Goal: Task Accomplishment & Management: Manage account settings

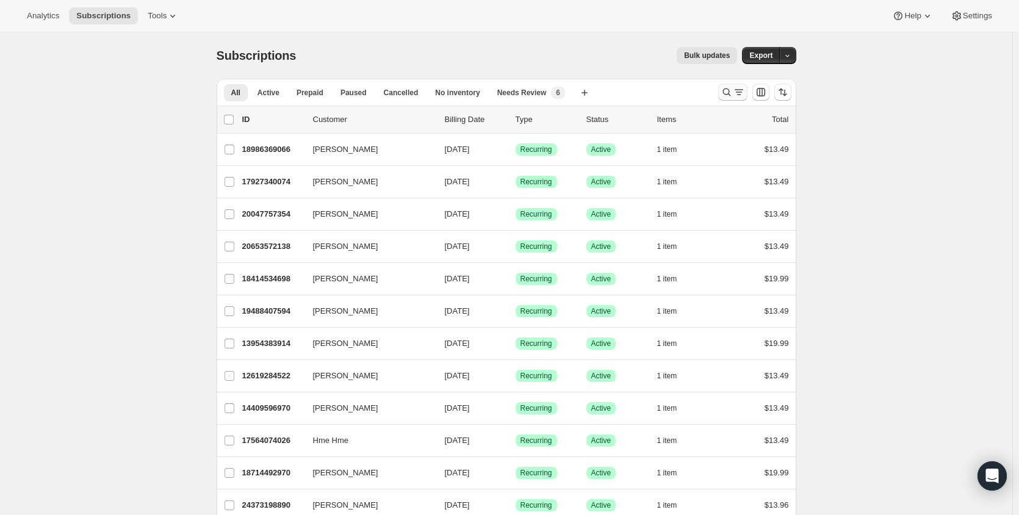
click at [733, 98] on button "Search and filter results" at bounding box center [732, 92] width 29 height 17
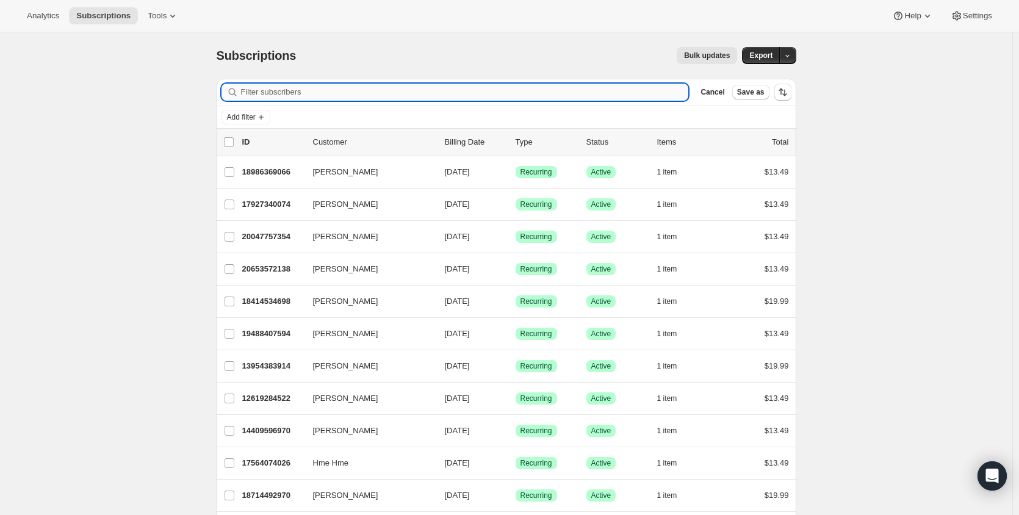
paste input "[EMAIL_ADDRESS][DOMAIN_NAME]"
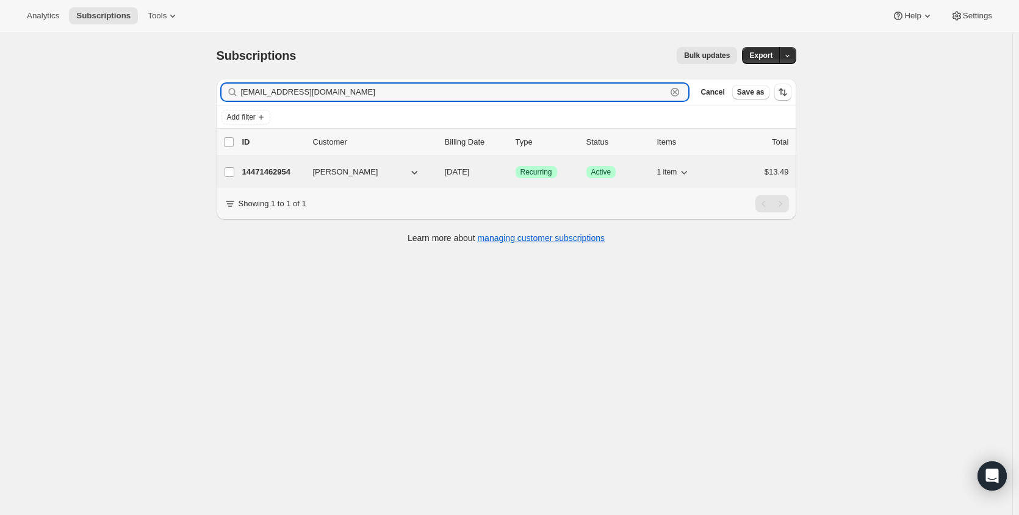
type input "[EMAIL_ADDRESS][DOMAIN_NAME]"
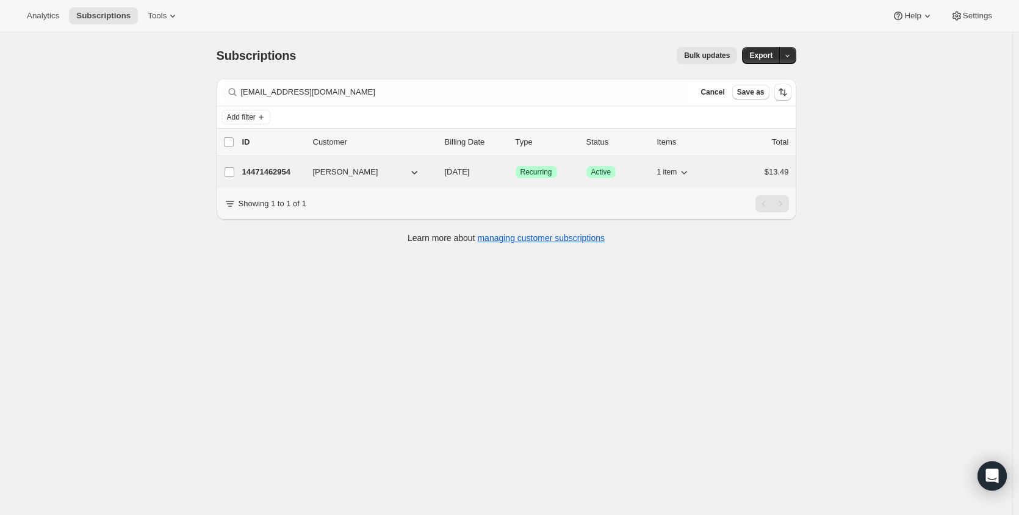
click at [274, 170] on p "14471462954" at bounding box center [272, 172] width 61 height 12
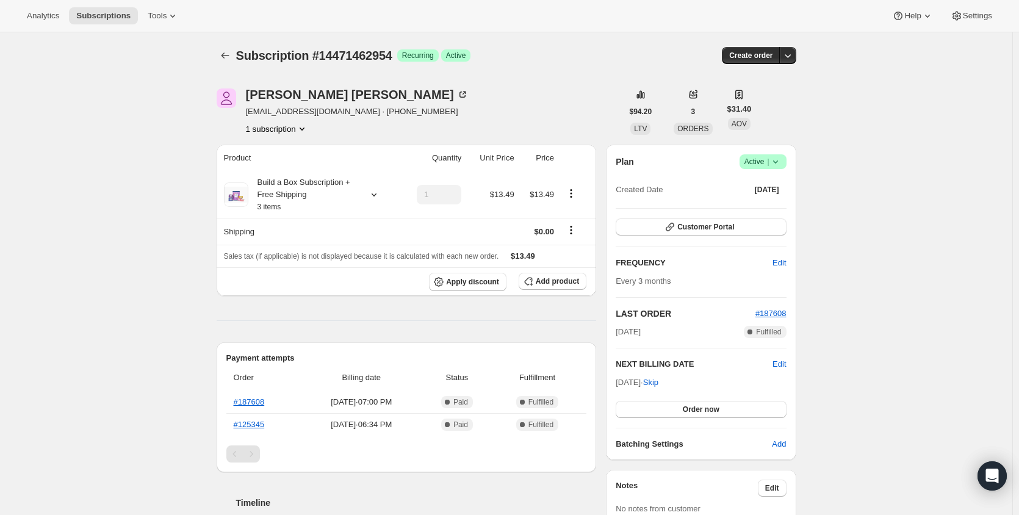
click at [780, 160] on icon at bounding box center [775, 162] width 12 height 12
click at [770, 188] on span "Pause subscription" at bounding box center [765, 185] width 67 height 9
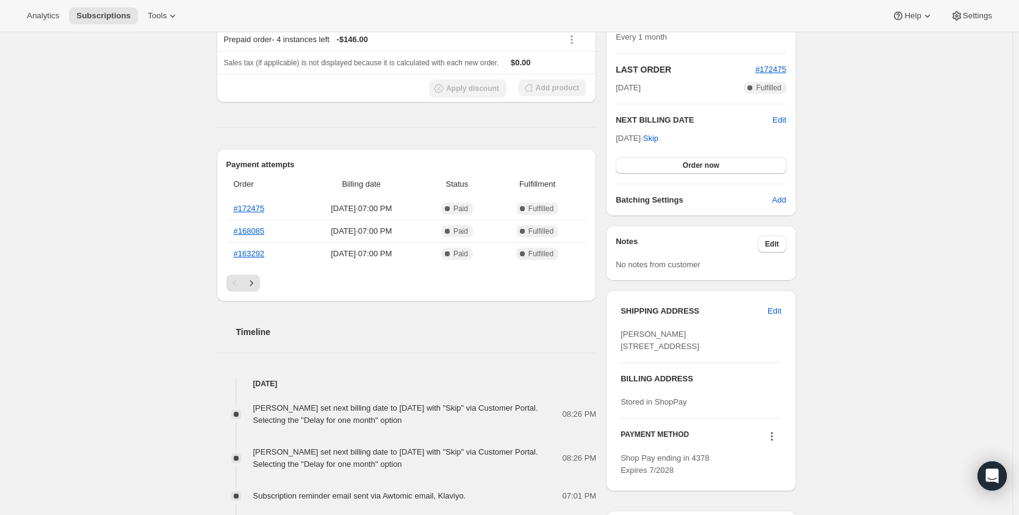
scroll to position [305, 0]
